Goal: Check status

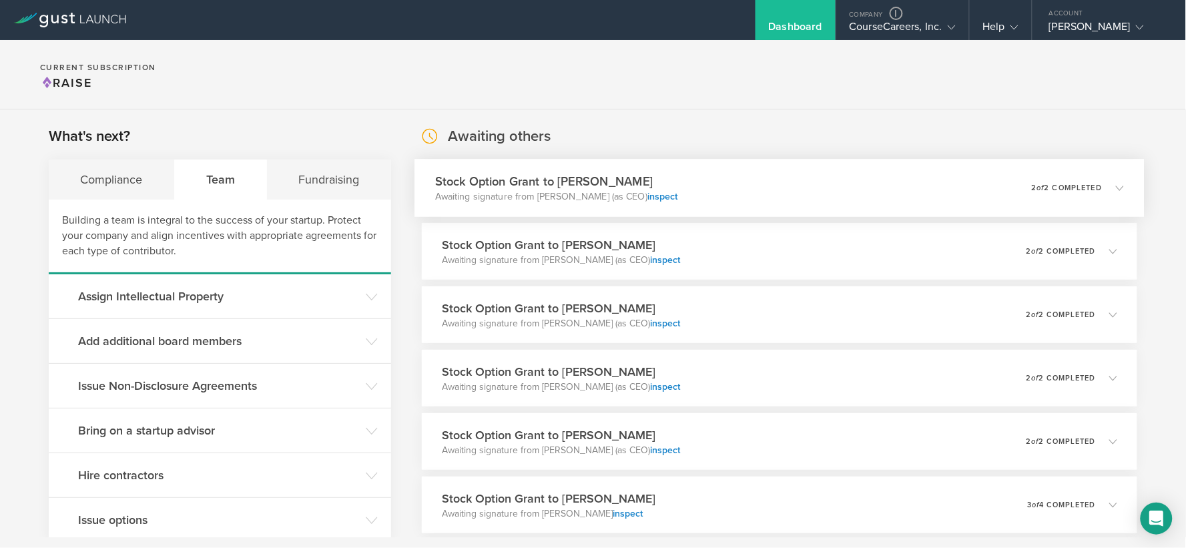
scroll to position [1398, 0]
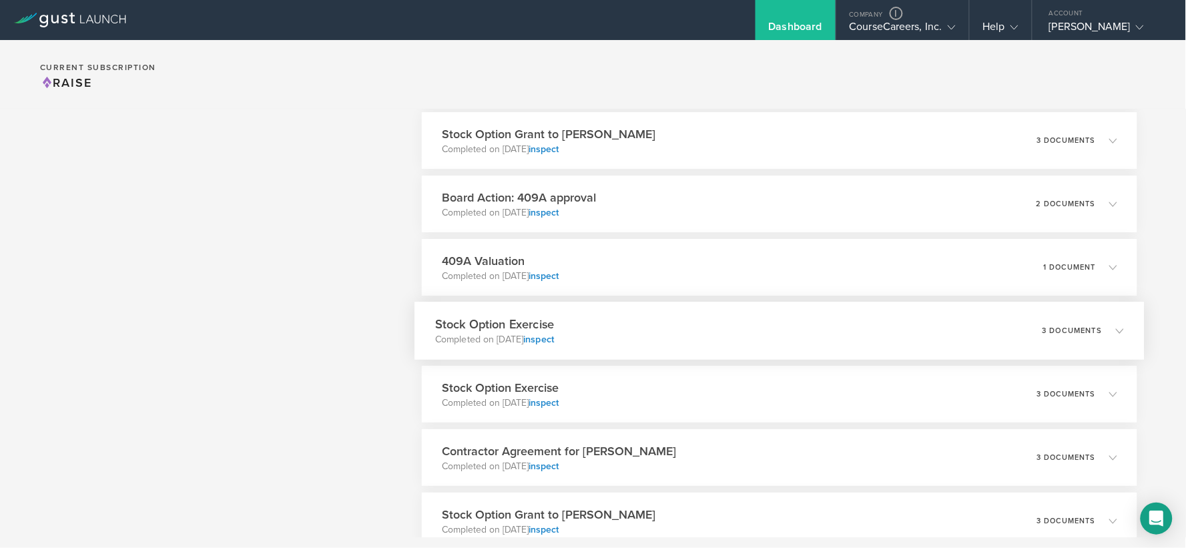
click at [716, 319] on div "Stock Option Exercise Completed on [DATE] inspect 3 documents" at bounding box center [778, 331] width 729 height 58
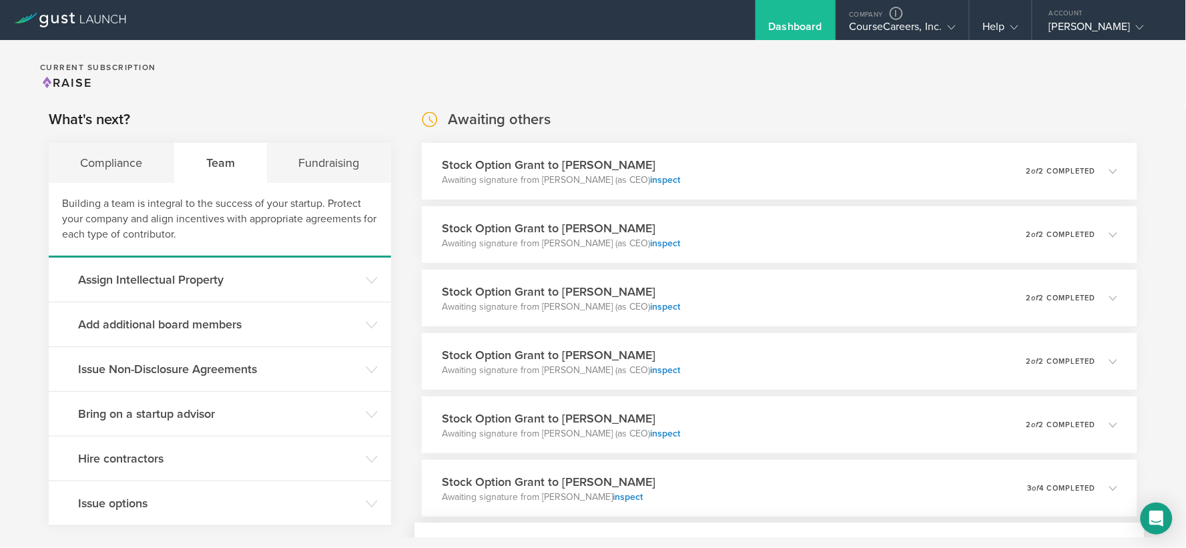
scroll to position [0, 0]
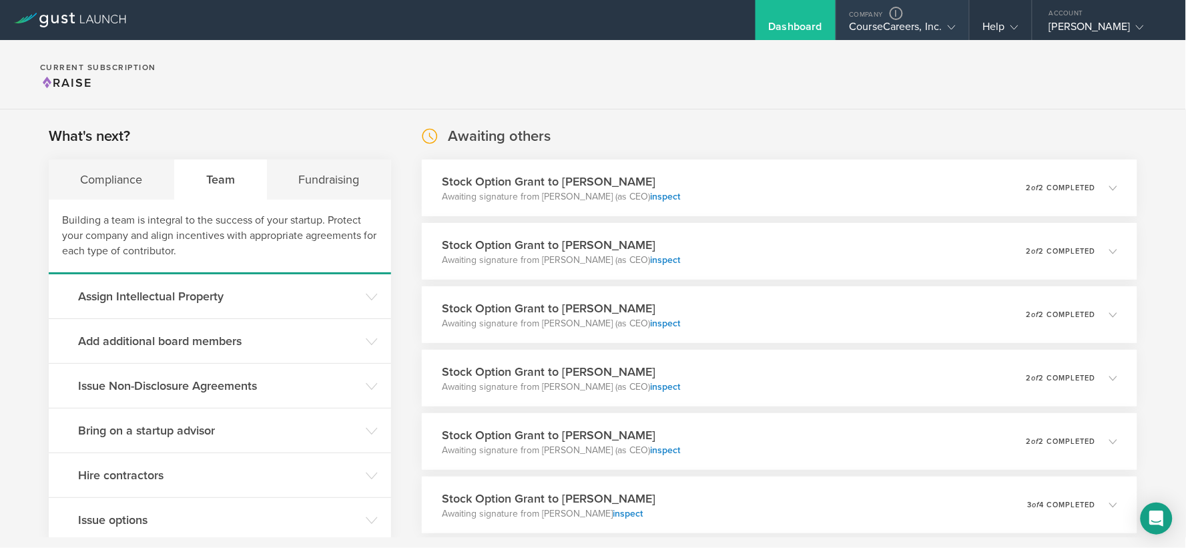
click at [869, 27] on div "CourseCareers, Inc." at bounding box center [902, 30] width 106 height 20
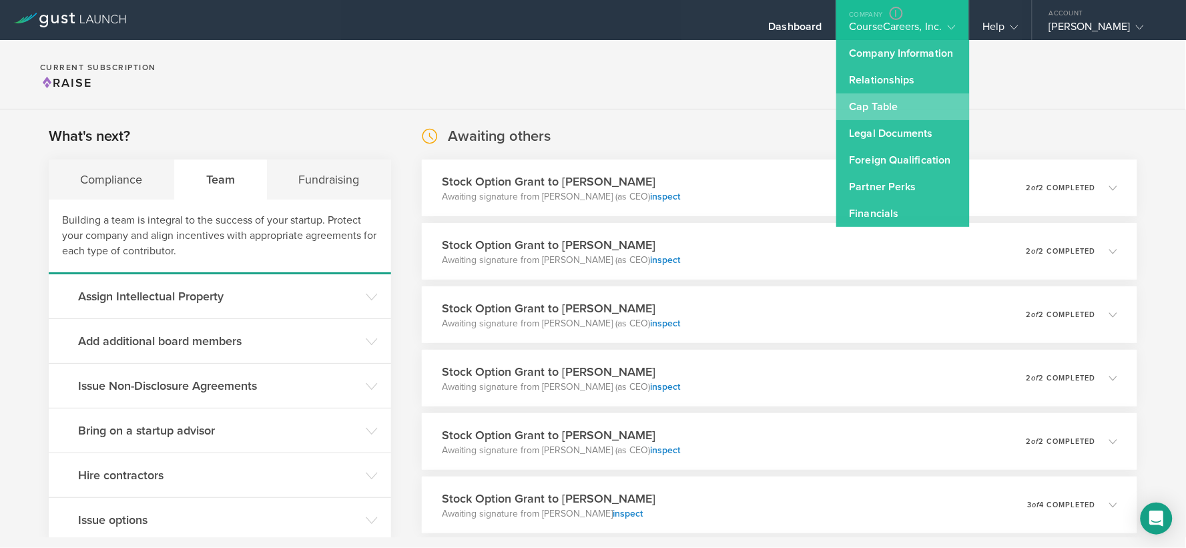
click at [876, 99] on link "Cap Table" at bounding box center [902, 106] width 133 height 27
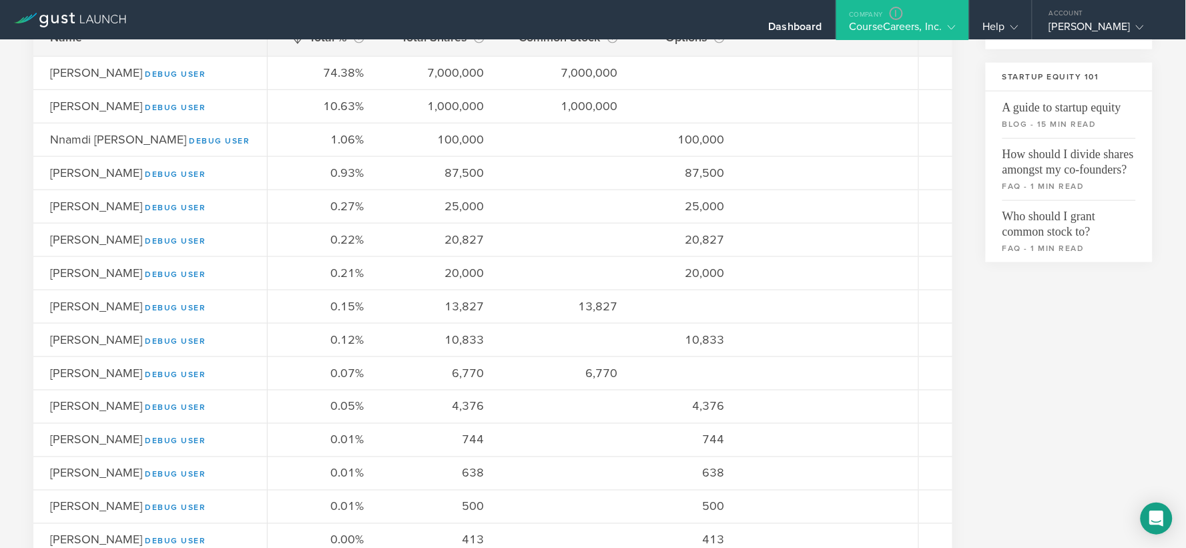
scroll to position [526, 0]
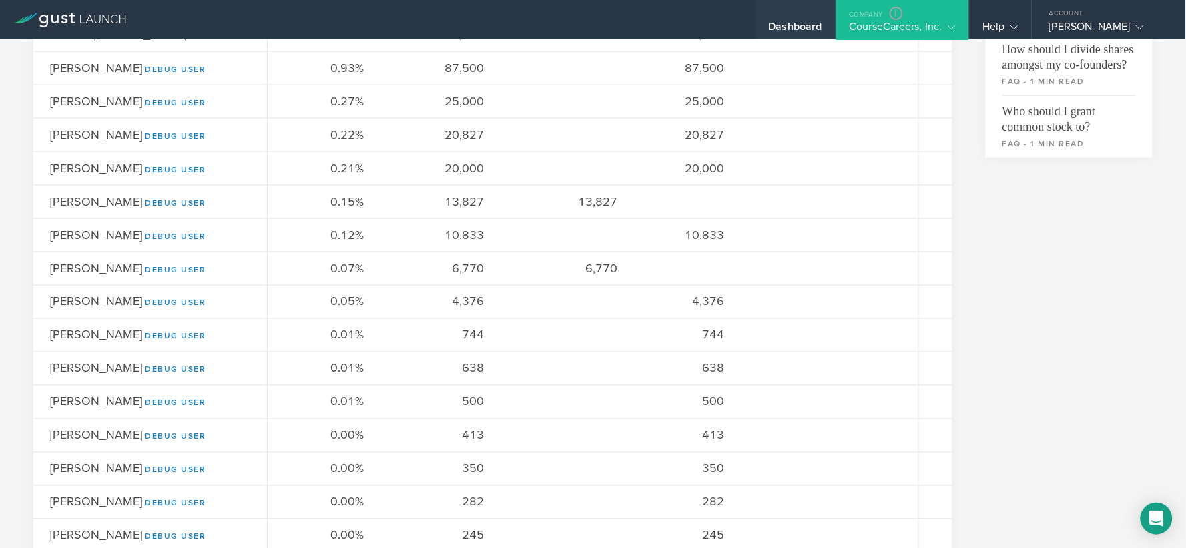
click at [793, 25] on div "Dashboard" at bounding box center [795, 30] width 53 height 20
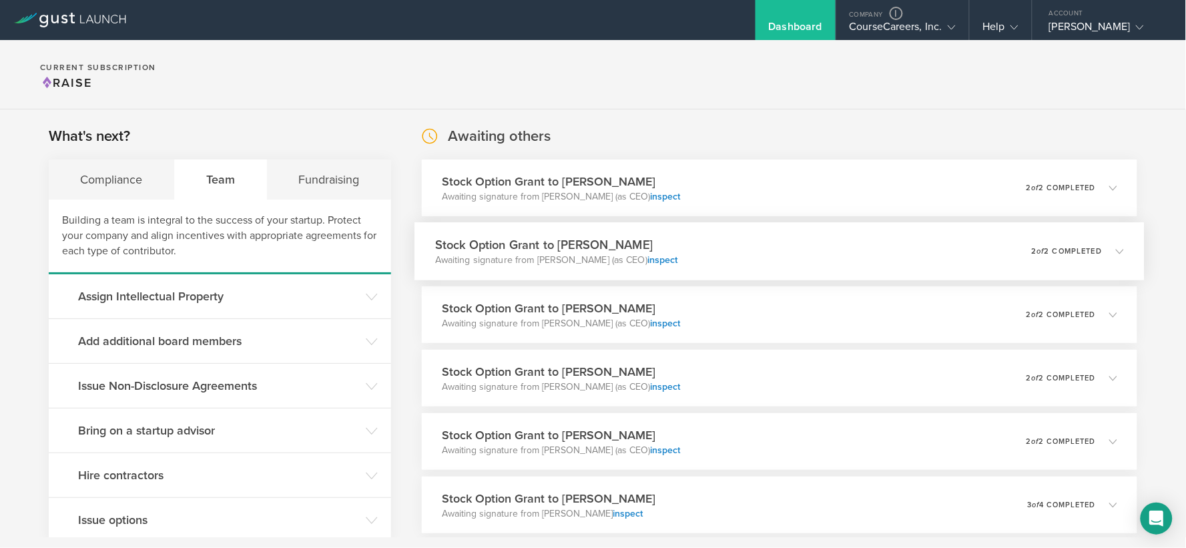
click at [735, 248] on div "Stock Option Grant to [PERSON_NAME] Awaiting signature from [PERSON_NAME] (as C…" at bounding box center [778, 251] width 729 height 58
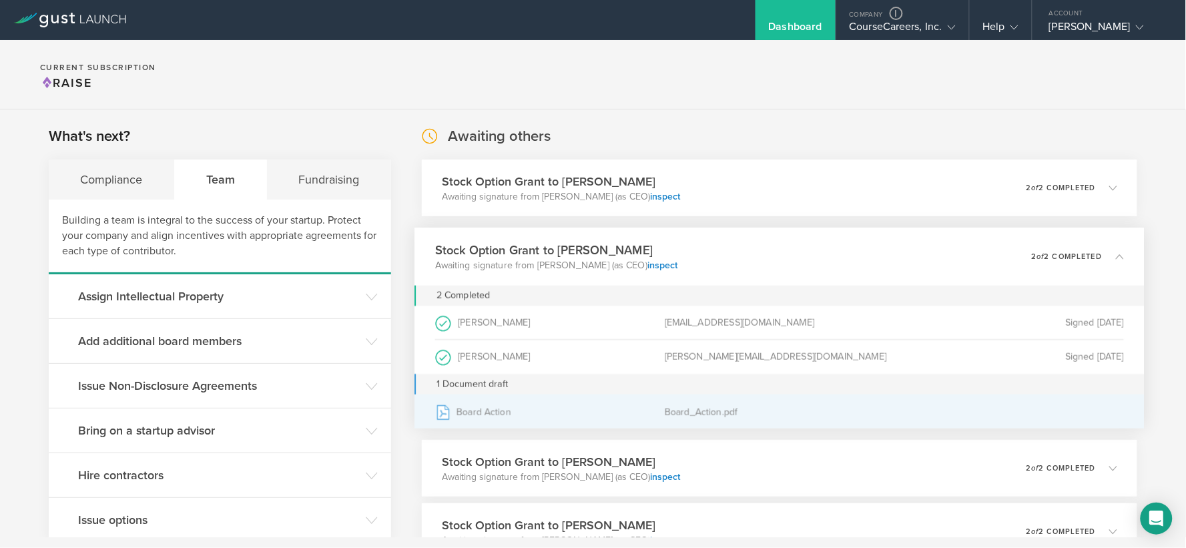
click at [496, 411] on div "Board Action" at bounding box center [549, 411] width 229 height 33
